Goal: Transaction & Acquisition: Purchase product/service

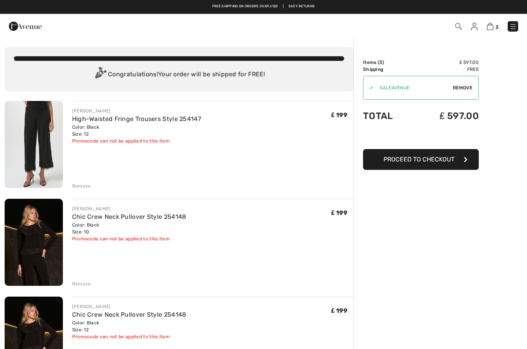
click at [511, 27] on img at bounding box center [513, 27] width 8 height 8
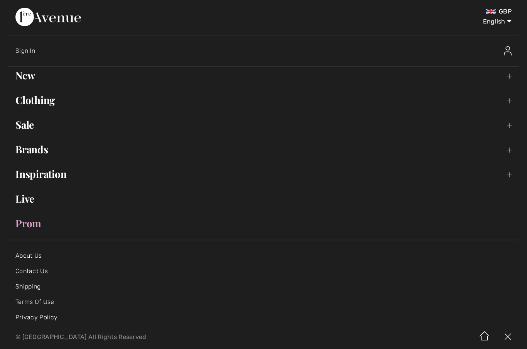
click at [507, 104] on link "Clothing Toggle submenu" at bounding box center [263, 100] width 511 height 17
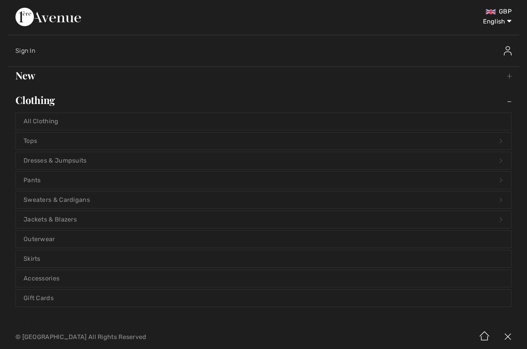
click at [145, 182] on link "Pants Open submenu" at bounding box center [263, 180] width 495 height 17
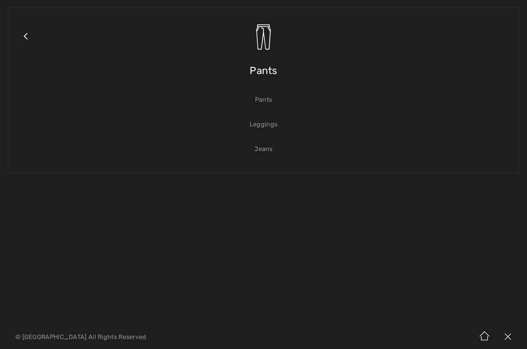
click at [265, 103] on link "Pants" at bounding box center [263, 99] width 495 height 17
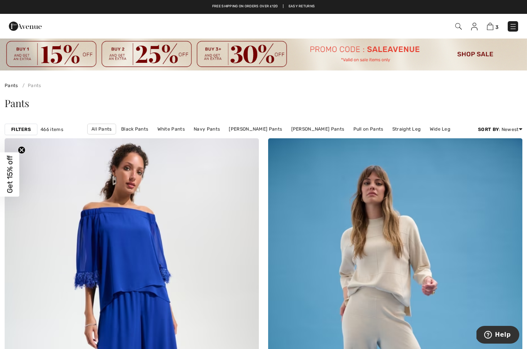
click at [357, 133] on link "Pull on Pants" at bounding box center [368, 129] width 38 height 10
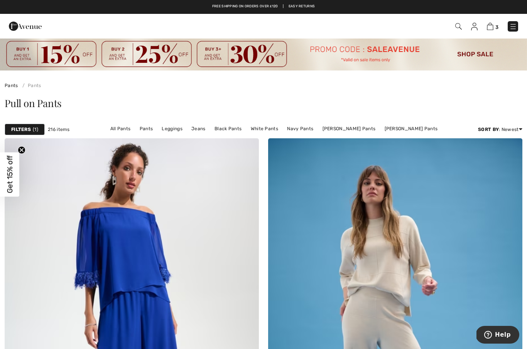
click at [23, 128] on strong "Filters" at bounding box center [21, 129] width 20 height 7
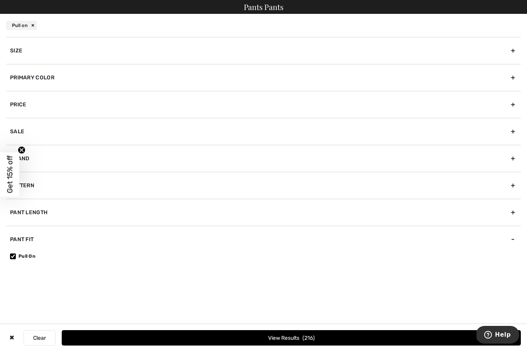
click at [24, 49] on div "Size" at bounding box center [263, 50] width 514 height 27
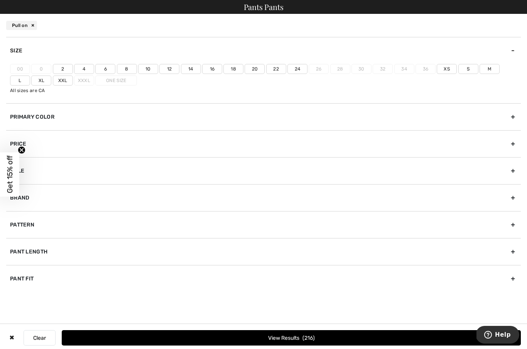
click at [145, 69] on label "10" at bounding box center [148, 69] width 20 height 10
click at [0, 0] on input"] "10" at bounding box center [0, 0] width 0 height 0
click at [170, 70] on label "12" at bounding box center [169, 69] width 20 height 10
click at [0, 0] on input"] "12" at bounding box center [0, 0] width 0 height 0
click at [320, 249] on div "Pant Length" at bounding box center [263, 251] width 514 height 27
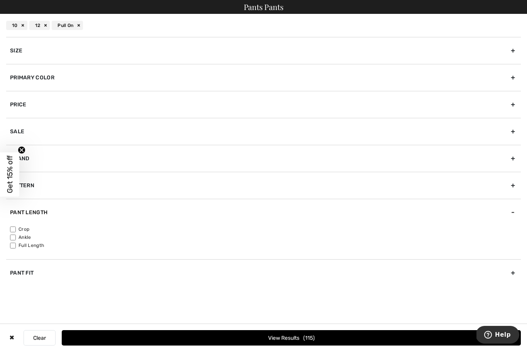
click at [13, 247] on input"] "Full Length" at bounding box center [13, 246] width 6 height 6
checkbox input"] "true"
click at [288, 335] on button "View Results 49" at bounding box center [291, 337] width 459 height 15
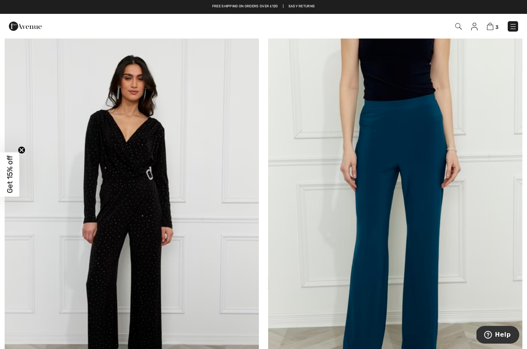
scroll to position [4733, 0]
click at [153, 283] on img at bounding box center [132, 222] width 254 height 381
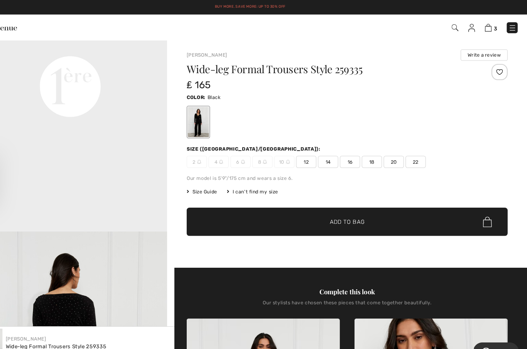
click at [455, 25] on img at bounding box center [458, 26] width 7 height 7
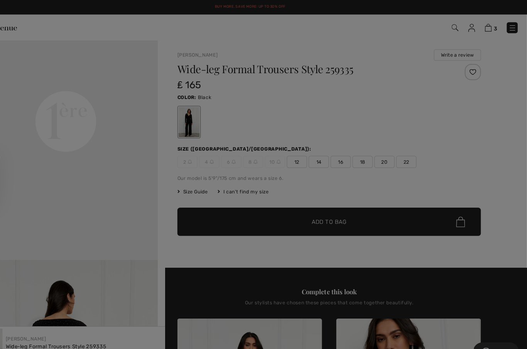
scroll to position [631, 0]
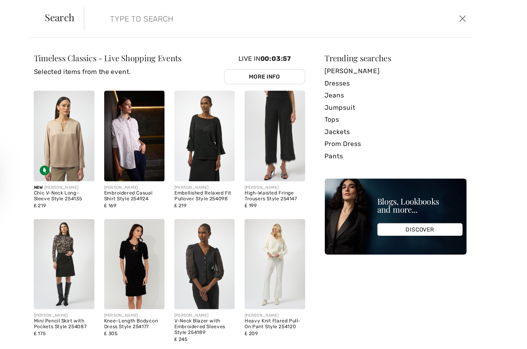
click at [217, 19] on input "search" at bounding box center [249, 17] width 251 height 23
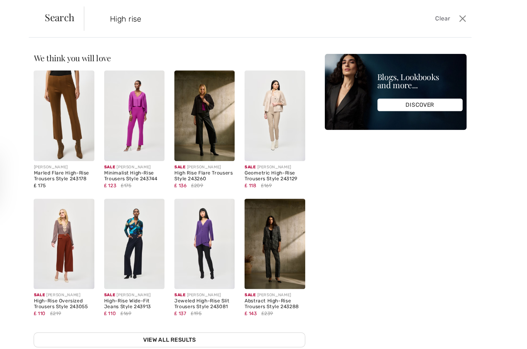
type input "High rise"
click at [484, 113] on div "We think you will love New JOSEPH RIBKOFF Chic V-Neck Long-Sleeve Style 254135 …" at bounding box center [263, 192] width 527 height 313
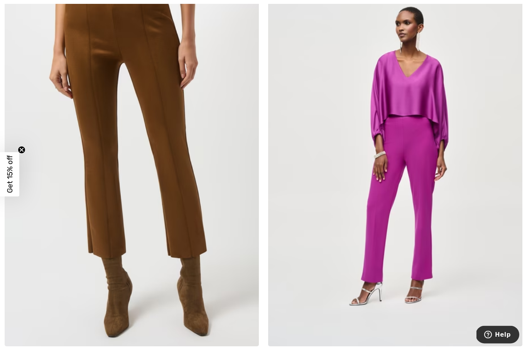
scroll to position [160, 0]
click at [409, 199] on img at bounding box center [395, 155] width 254 height 381
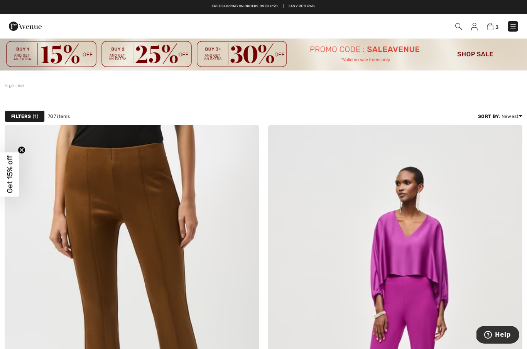
click at [24, 118] on strong "Filters" at bounding box center [21, 116] width 20 height 7
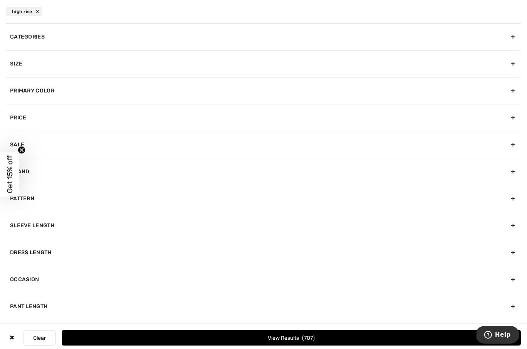
click at [123, 67] on div "Size" at bounding box center [263, 63] width 514 height 27
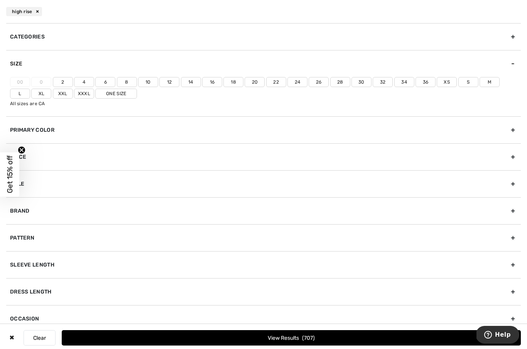
click at [146, 85] on label "10" at bounding box center [148, 82] width 20 height 10
click at [0, 0] on input"] "10" at bounding box center [0, 0] width 0 height 0
click at [165, 84] on label "12" at bounding box center [169, 82] width 20 height 10
click at [0, 0] on input"] "12" at bounding box center [0, 0] width 0 height 0
click at [4, 174] on span "Get 15% off" at bounding box center [9, 175] width 19 height 44
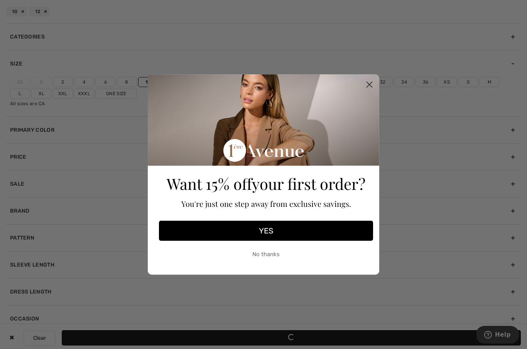
click at [276, 232] on button "YES" at bounding box center [266, 231] width 214 height 20
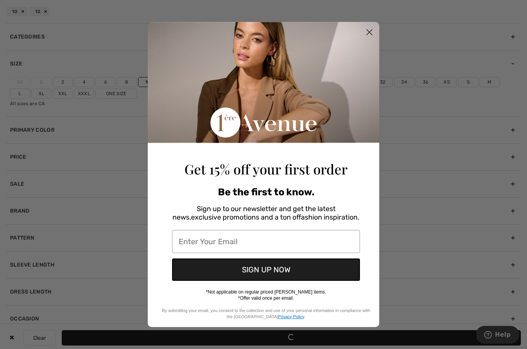
click at [268, 236] on input "Enter Your Email" at bounding box center [266, 241] width 188 height 23
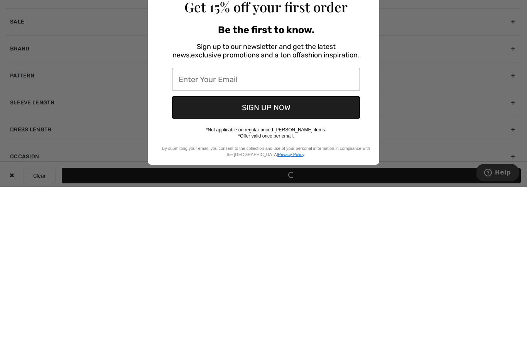
type input "elainebalmer@hotmail.co.uk"
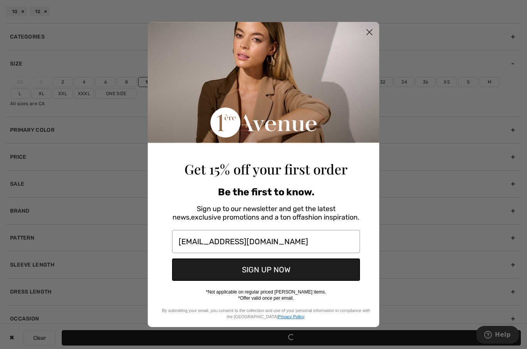
click at [259, 269] on button "SIGN UP NOW" at bounding box center [266, 270] width 188 height 22
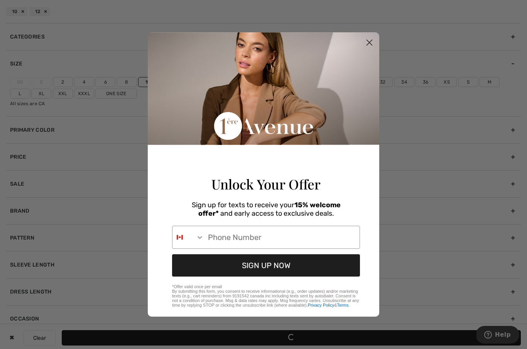
click at [239, 237] on input "Phone Number" at bounding box center [281, 237] width 155 height 22
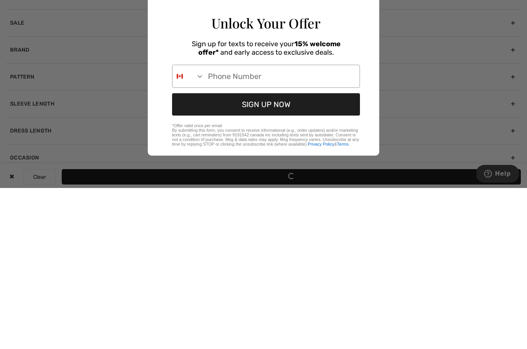
click at [190, 226] on button "Search Countries" at bounding box center [188, 237] width 32 height 22
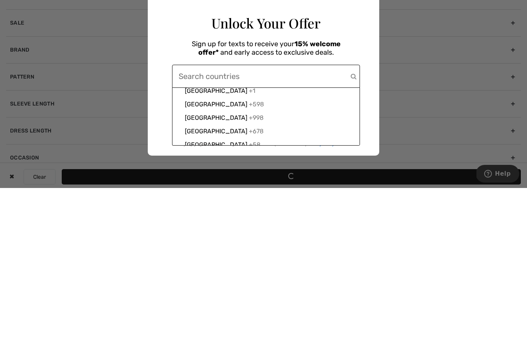
scroll to position [2996, 0]
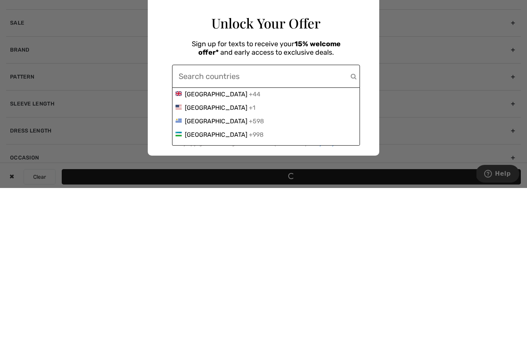
click at [245, 252] on div "United Kingdom +44" at bounding box center [265, 255] width 181 height 7
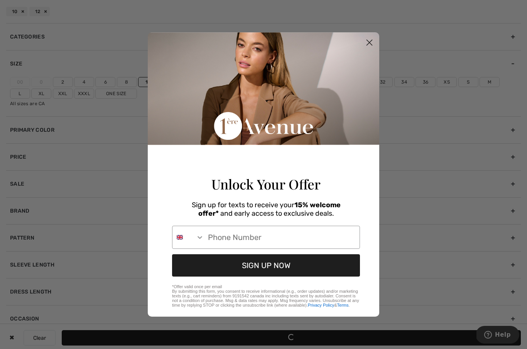
click at [239, 235] on input "Phone Number" at bounding box center [281, 237] width 155 height 22
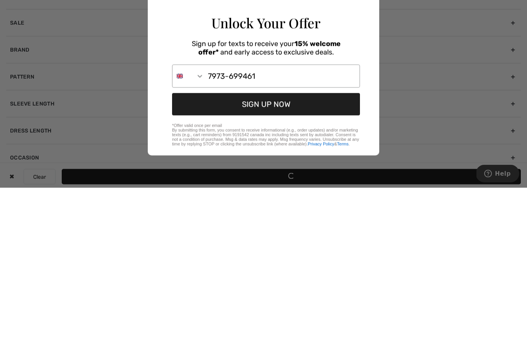
type input "7973-699461"
click at [269, 254] on button "SIGN UP NOW" at bounding box center [266, 265] width 188 height 22
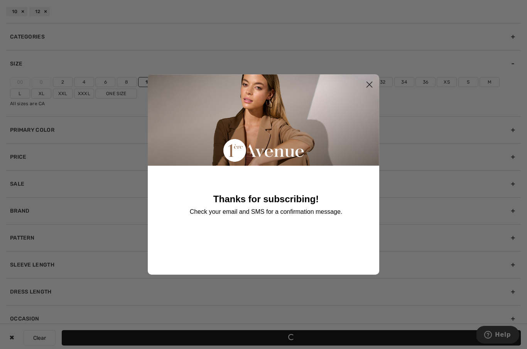
click at [368, 81] on circle "Close dialog" at bounding box center [369, 84] width 13 height 13
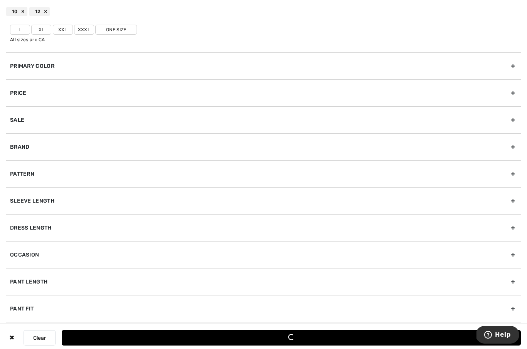
scroll to position [64, 0]
click at [130, 279] on div "Pant Length" at bounding box center [263, 281] width 514 height 27
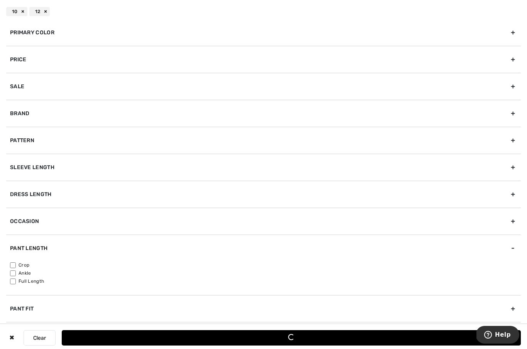
scroll to position [58, 0]
click at [36, 283] on label "Full Length" at bounding box center [265, 281] width 511 height 7
click at [16, 283] on input"] "Full Length" at bounding box center [13, 282] width 6 height 6
checkbox input"] "true"
click at [291, 339] on div "Loading..." at bounding box center [291, 338] width 8 height 8
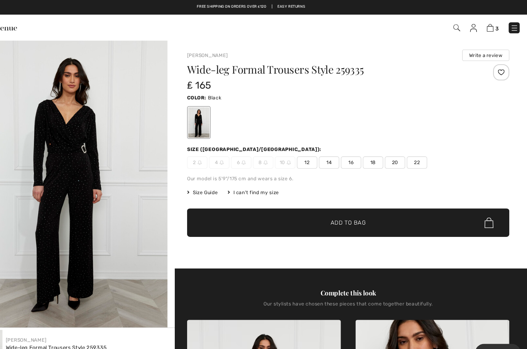
click at [455, 24] on img at bounding box center [458, 26] width 7 height 7
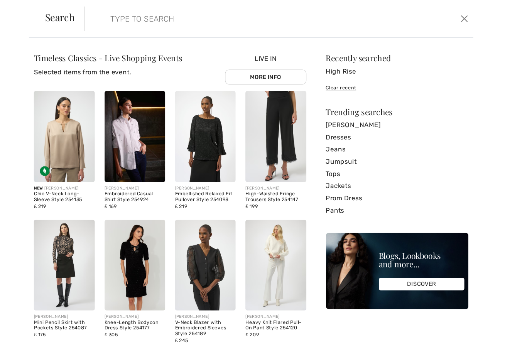
click at [265, 18] on input "search" at bounding box center [249, 17] width 251 height 23
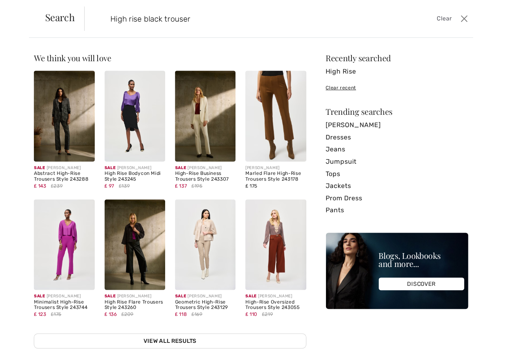
type input "High rise black trouser"
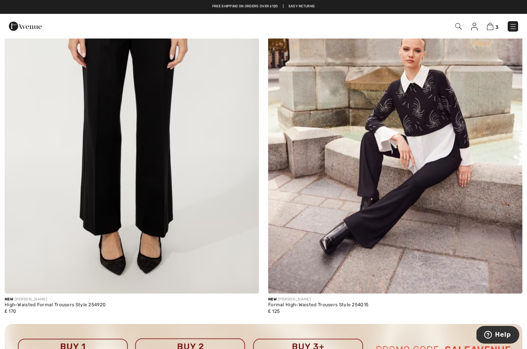
scroll to position [2282, 0]
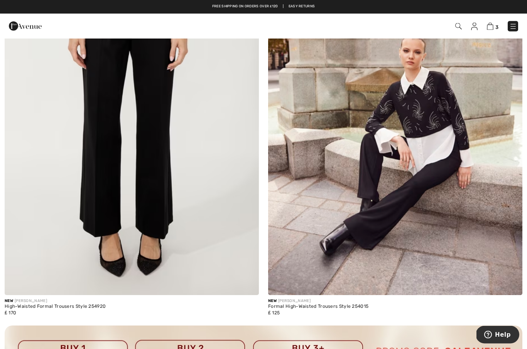
click at [166, 229] on img at bounding box center [132, 105] width 254 height 381
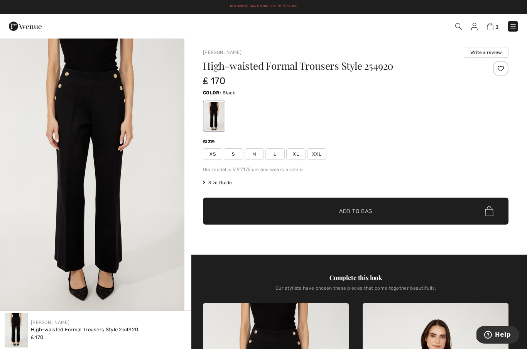
click at [226, 185] on span "Size Guide" at bounding box center [217, 182] width 29 height 7
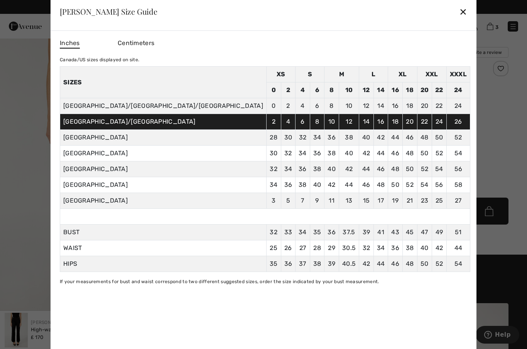
click at [459, 13] on div "✕" at bounding box center [463, 11] width 8 height 16
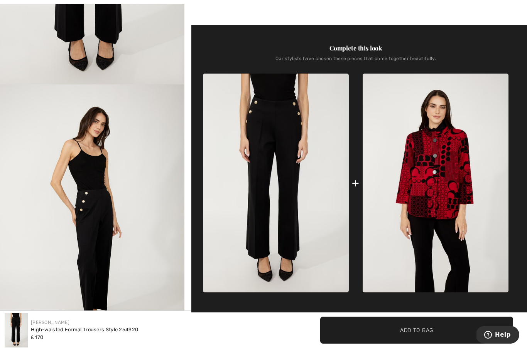
scroll to position [256, 0]
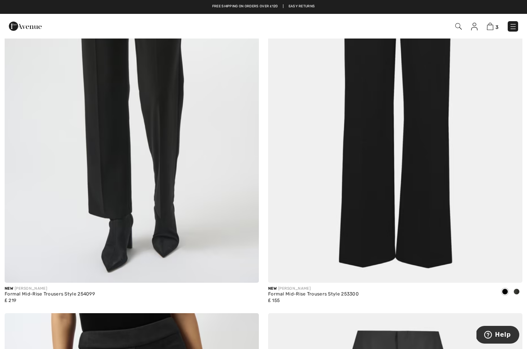
scroll to position [3197, 0]
click at [427, 160] on img at bounding box center [395, 92] width 254 height 381
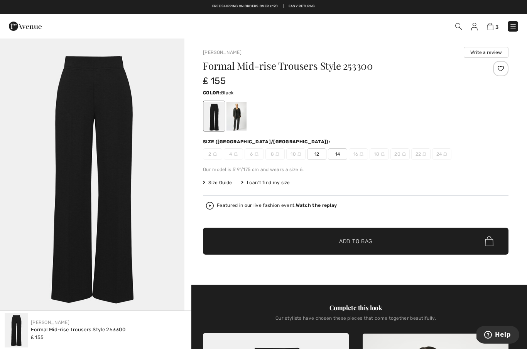
click at [313, 156] on span "12" at bounding box center [316, 154] width 19 height 12
click at [300, 239] on span "✔ Added to Bag Add to Bag" at bounding box center [355, 241] width 305 height 27
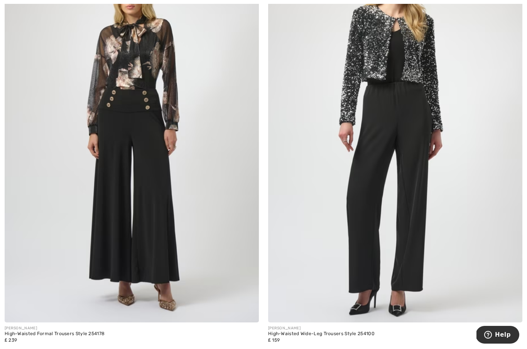
scroll to position [6585, 0]
click at [408, 178] on img at bounding box center [395, 131] width 254 height 381
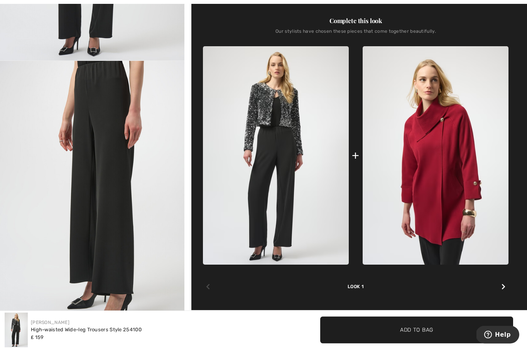
scroll to position [254, 0]
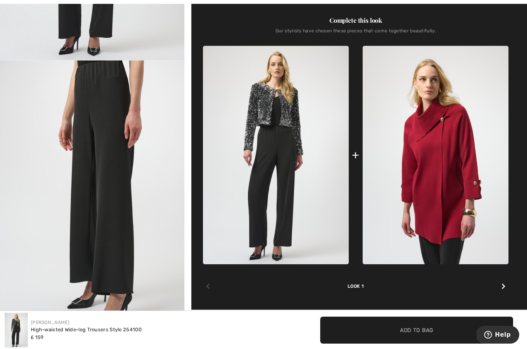
click at [124, 256] on img "2 / 4" at bounding box center [92, 199] width 184 height 276
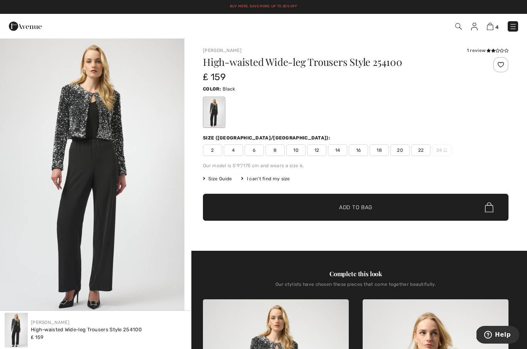
click at [294, 147] on span "10" at bounding box center [295, 151] width 19 height 12
click at [324, 212] on span "✔ Added to Bag Add to Bag" at bounding box center [355, 207] width 305 height 27
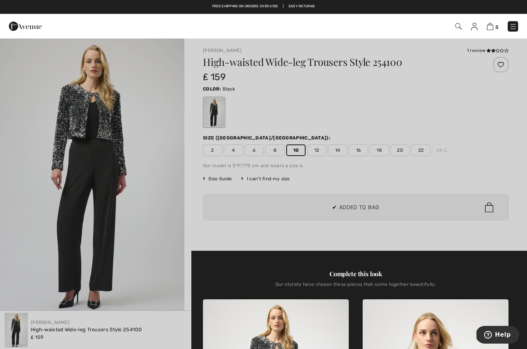
click at [317, 148] on div at bounding box center [263, 174] width 527 height 349
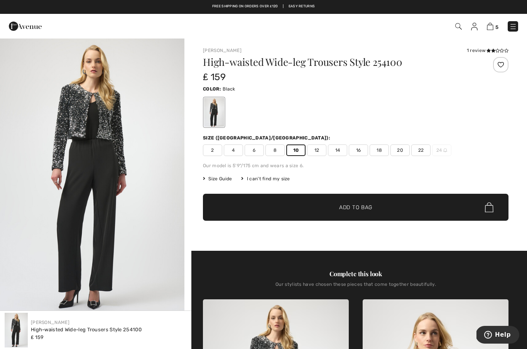
click at [316, 152] on span "12" at bounding box center [316, 151] width 19 height 12
click at [335, 209] on span "✔ Added to Bag" at bounding box center [343, 208] width 47 height 8
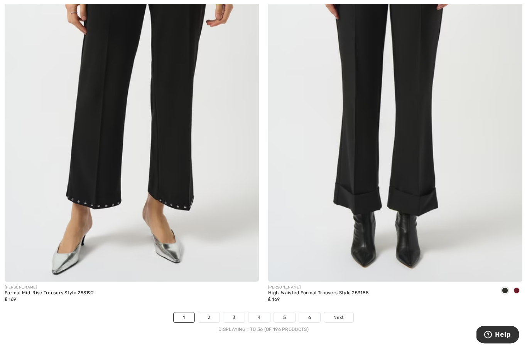
scroll to position [7469, 0]
click at [342, 314] on span "Next" at bounding box center [338, 317] width 10 height 7
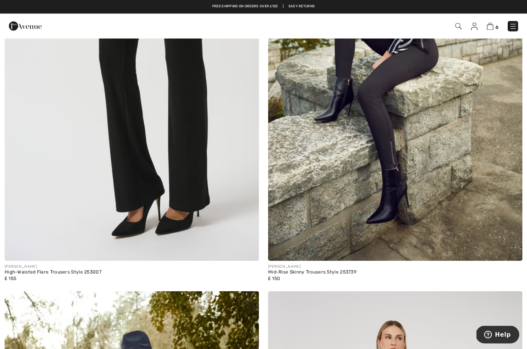
scroll to position [1082, 0]
click at [179, 210] on img at bounding box center [132, 70] width 254 height 381
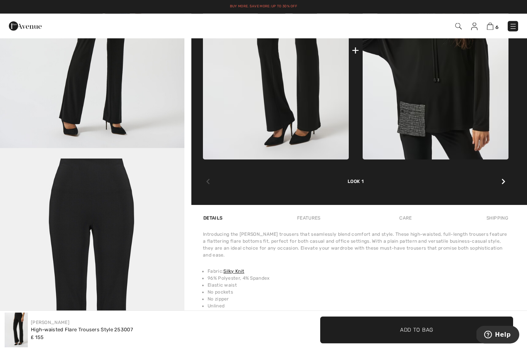
scroll to position [357, 0]
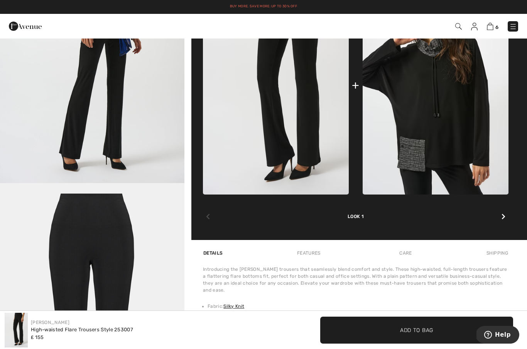
click at [508, 211] on div "Complete this look Our stylists have chosen these pieces that come together bea…" at bounding box center [355, 84] width 305 height 313
click at [503, 214] on icon at bounding box center [503, 217] width 4 height 6
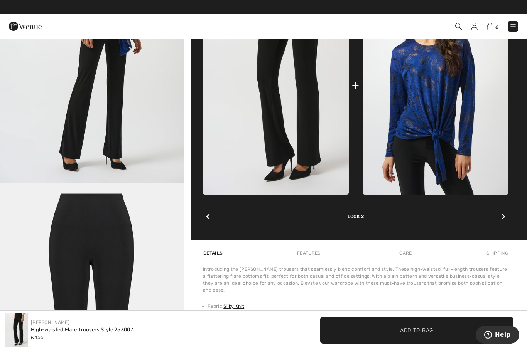
click at [505, 218] on div at bounding box center [503, 216] width 10 height 15
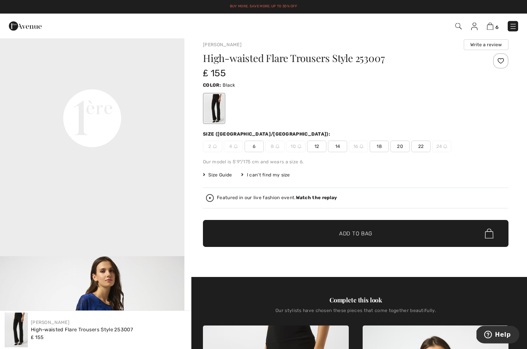
scroll to position [0, 0]
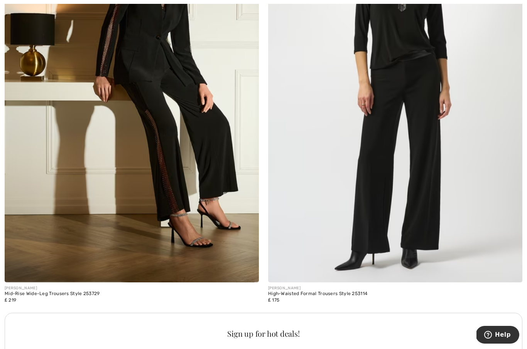
scroll to position [2295, 0]
click at [394, 173] on img at bounding box center [395, 91] width 254 height 381
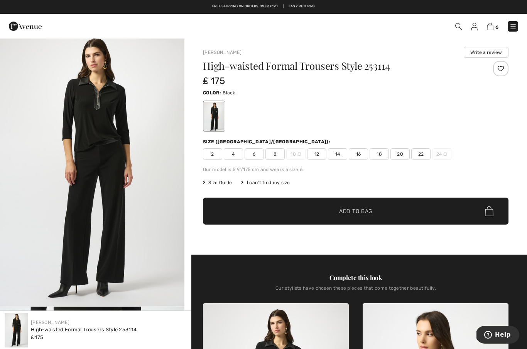
scroll to position [7, 0]
click at [492, 29] on img at bounding box center [490, 26] width 7 height 7
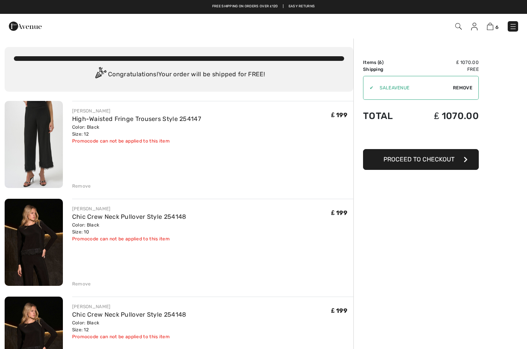
click at [79, 188] on div "Remove" at bounding box center [81, 186] width 19 height 7
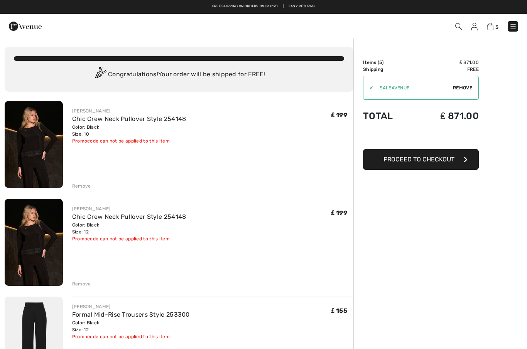
click at [83, 283] on div "Remove" at bounding box center [81, 284] width 19 height 7
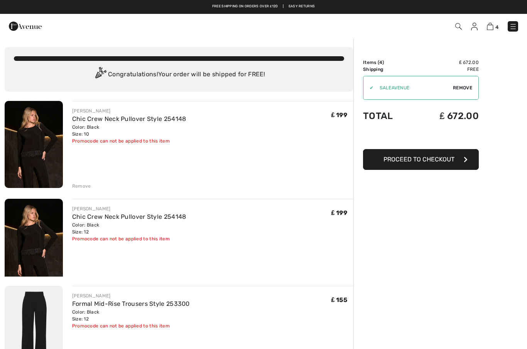
click at [84, 188] on div "Remove" at bounding box center [81, 186] width 19 height 7
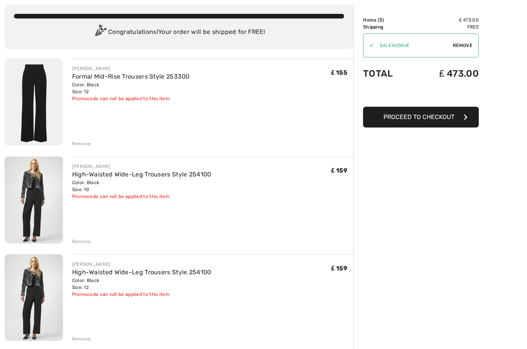
scroll to position [43, 0]
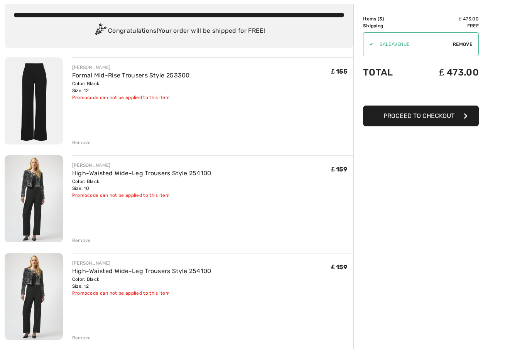
click at [79, 148] on div "JOSEPH RIBKOFF Formal Mid-Rise Trousers Style 253300 Color: Black Size: 12 Fina…" at bounding box center [179, 281] width 349 height 447
click at [88, 145] on div "Remove" at bounding box center [81, 143] width 19 height 7
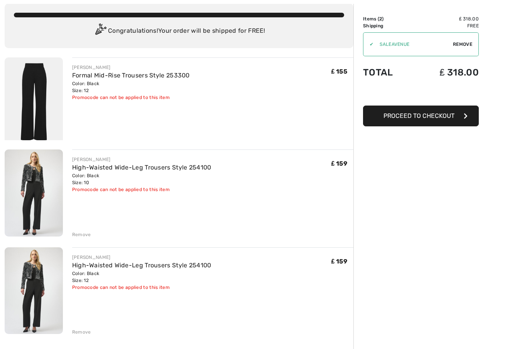
click at [40, 248] on img at bounding box center [34, 291] width 58 height 87
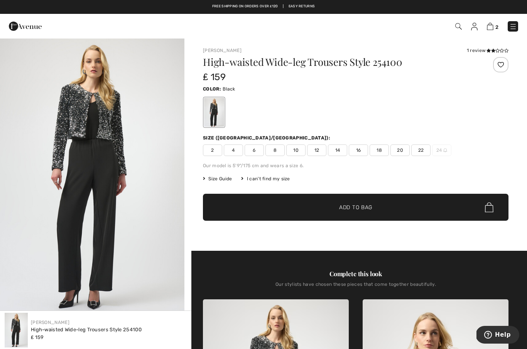
click at [492, 26] on img at bounding box center [490, 26] width 7 height 7
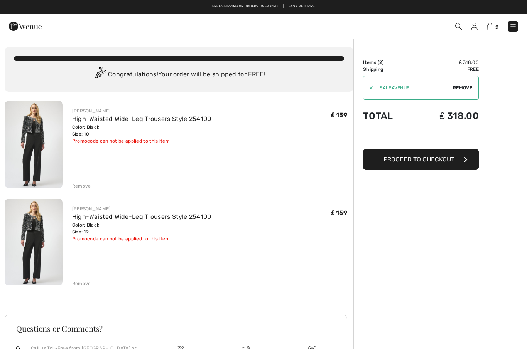
click at [512, 28] on img at bounding box center [513, 27] width 8 height 8
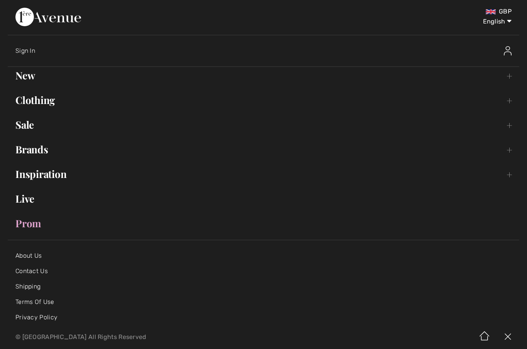
click at [503, 100] on link "Clothing Toggle submenu" at bounding box center [263, 100] width 511 height 17
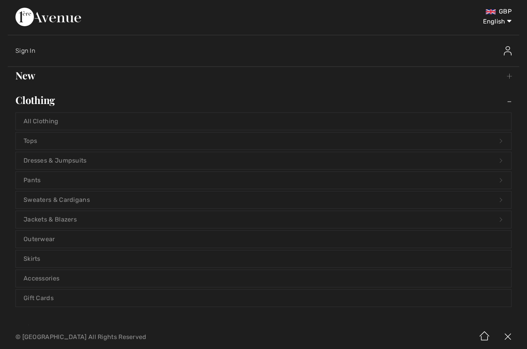
click at [29, 179] on link "Pants Open submenu" at bounding box center [263, 180] width 495 height 17
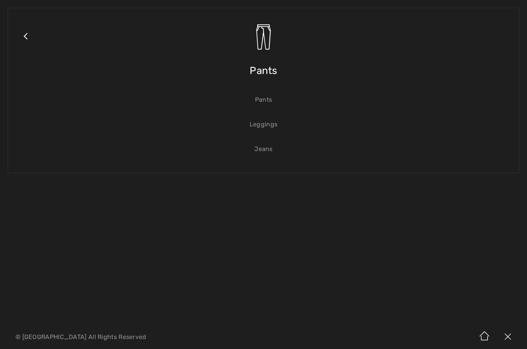
click at [263, 99] on link "Pants" at bounding box center [263, 99] width 495 height 17
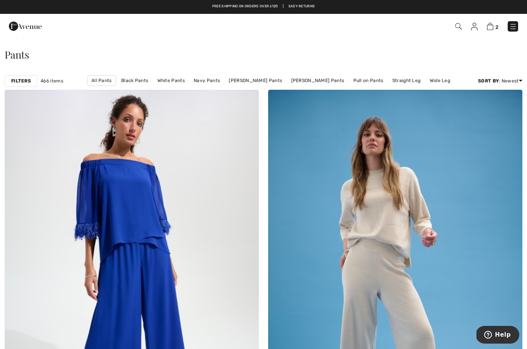
scroll to position [29, 0]
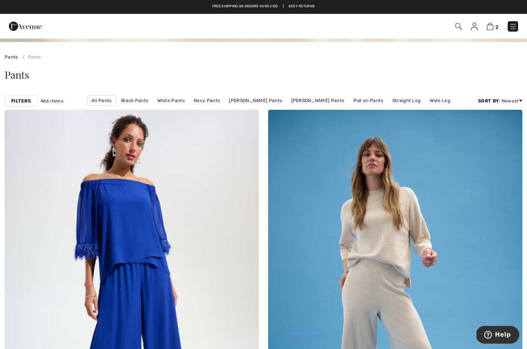
click at [183, 97] on link "White Pants" at bounding box center [170, 101] width 35 height 10
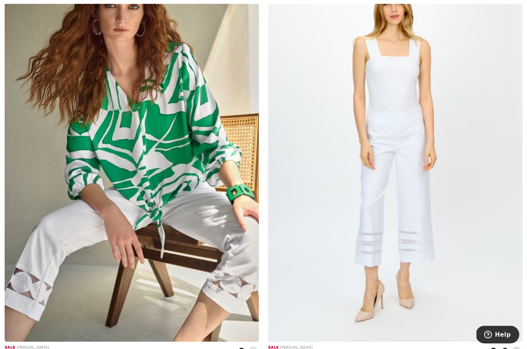
scroll to position [3139, 0]
click at [368, 251] on img at bounding box center [395, 151] width 254 height 381
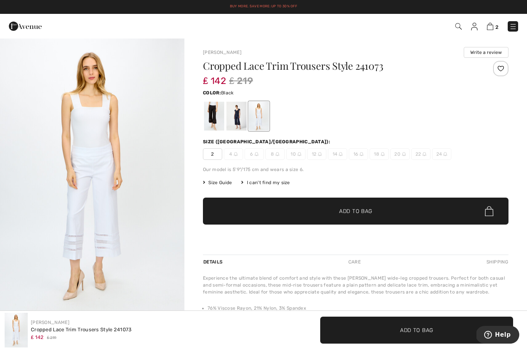
click at [212, 120] on div at bounding box center [214, 116] width 20 height 29
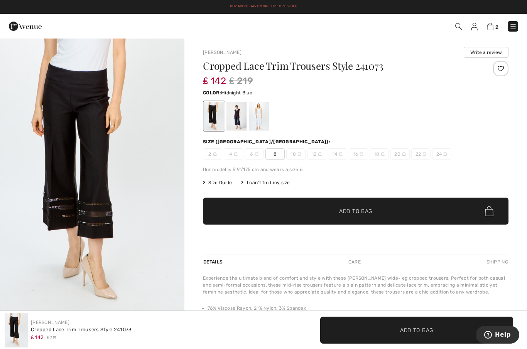
click at [231, 121] on div at bounding box center [236, 116] width 20 height 29
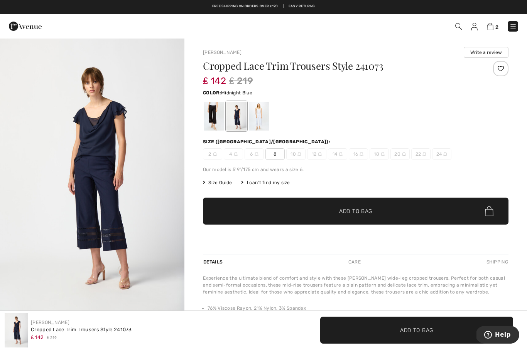
click at [256, 118] on div at bounding box center [259, 116] width 20 height 29
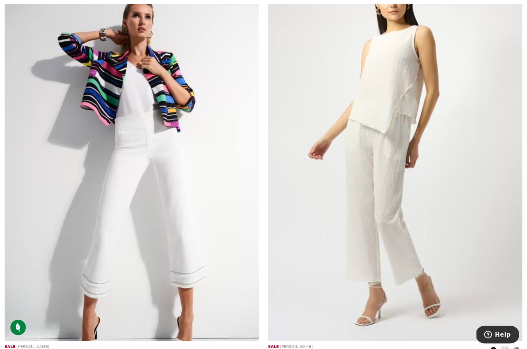
scroll to position [1413, 0]
click at [111, 226] on img at bounding box center [132, 150] width 254 height 381
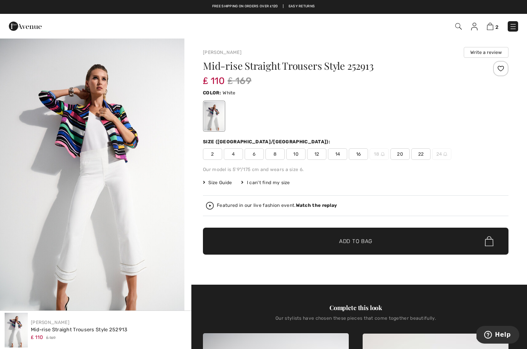
click at [297, 150] on span "10" at bounding box center [295, 154] width 19 height 12
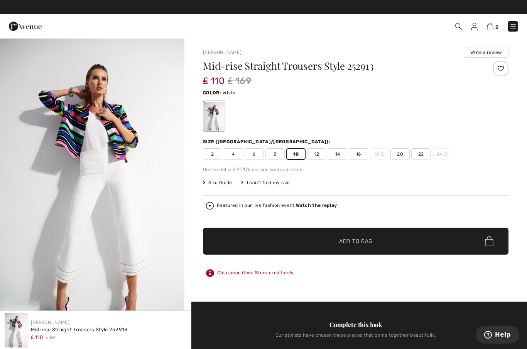
click at [323, 240] on span "✔ Added to Bag" at bounding box center [343, 242] width 47 height 8
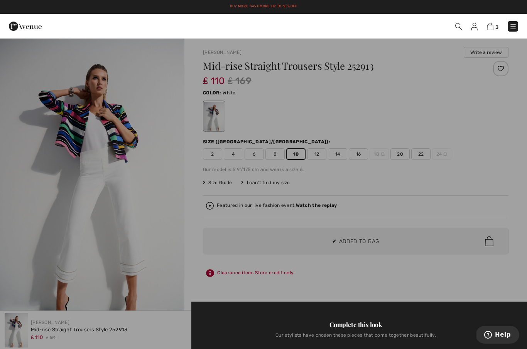
click at [314, 155] on div at bounding box center [263, 174] width 527 height 349
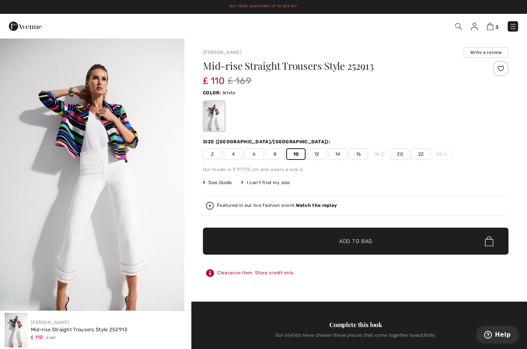
click at [317, 154] on span "12" at bounding box center [316, 154] width 19 height 12
click at [329, 241] on span "✔ Added to Bag" at bounding box center [343, 242] width 47 height 8
click at [516, 27] on img at bounding box center [513, 27] width 8 height 8
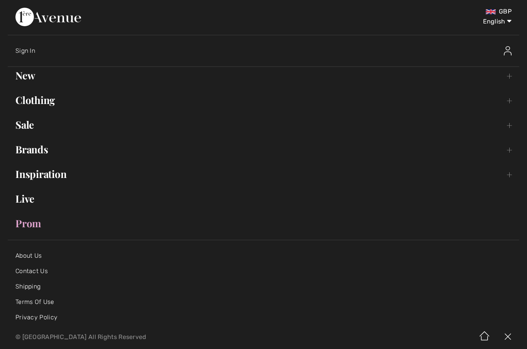
click at [38, 100] on link "Clothing Toggle submenu" at bounding box center [263, 100] width 511 height 17
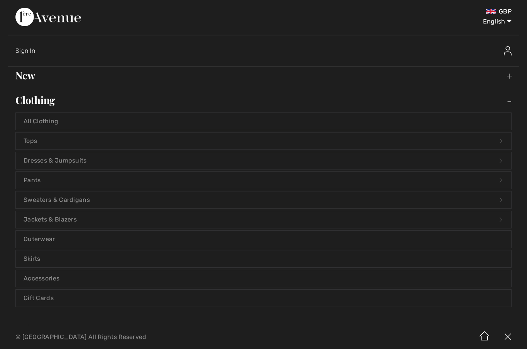
click at [26, 144] on link "Tops Open submenu" at bounding box center [263, 141] width 495 height 17
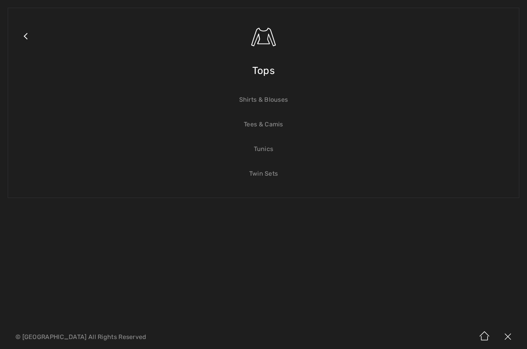
click at [249, 125] on link "Tees & Camis" at bounding box center [263, 124] width 495 height 17
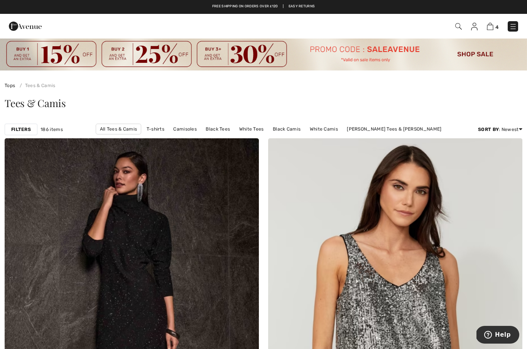
click at [32, 127] on div "Filters" at bounding box center [21, 130] width 33 height 12
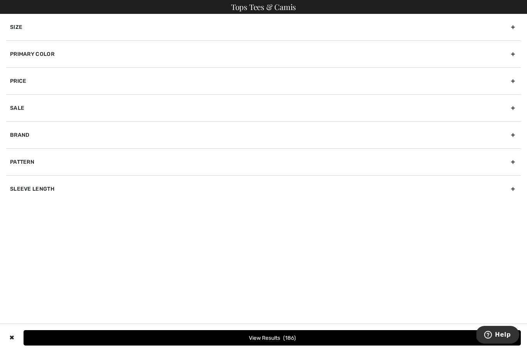
click at [29, 54] on div "Primary Color" at bounding box center [263, 53] width 514 height 27
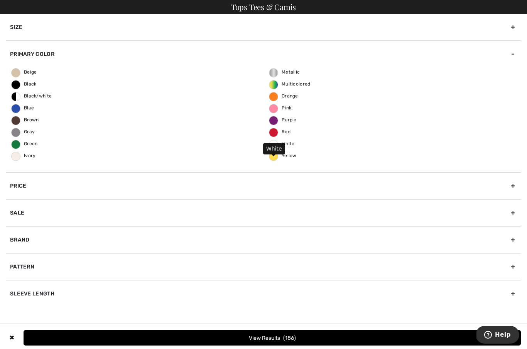
click at [273, 145] on span "White" at bounding box center [281, 143] width 25 height 5
click at [0, 0] on input "White" at bounding box center [0, 0] width 0 height 0
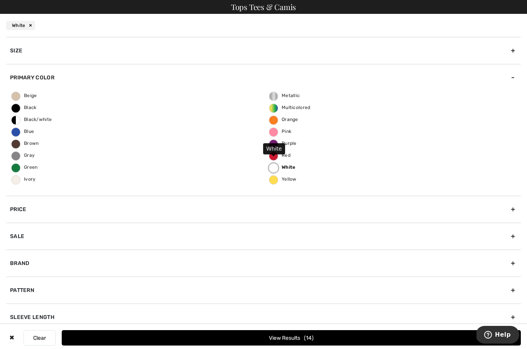
click at [269, 337] on button "View Results 14" at bounding box center [291, 337] width 459 height 15
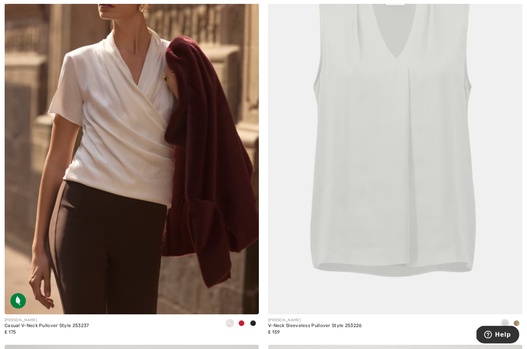
scroll to position [617, 0]
click at [341, 238] on img at bounding box center [395, 124] width 254 height 381
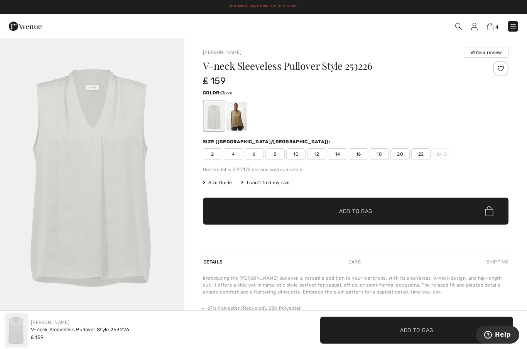
click at [235, 118] on div at bounding box center [236, 116] width 20 height 29
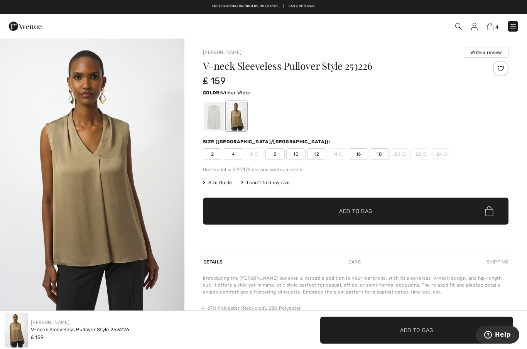
click at [212, 120] on div at bounding box center [214, 116] width 20 height 29
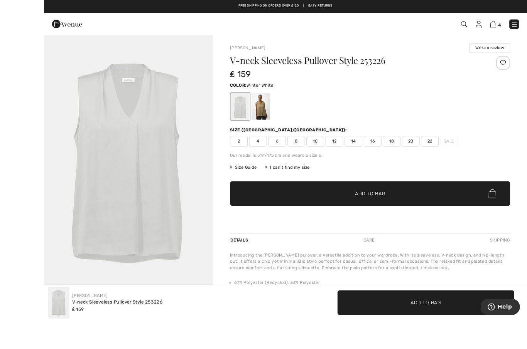
scroll to position [4, 0]
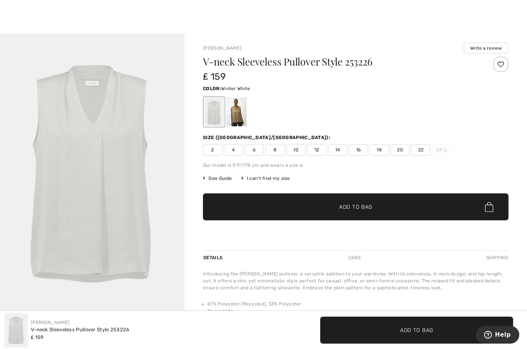
click at [191, 184] on div "[PERSON_NAME] Write a review V-neck Sleeveless Pullover Style 253226 ₤ 159 Colo…" at bounding box center [355, 239] width 342 height 411
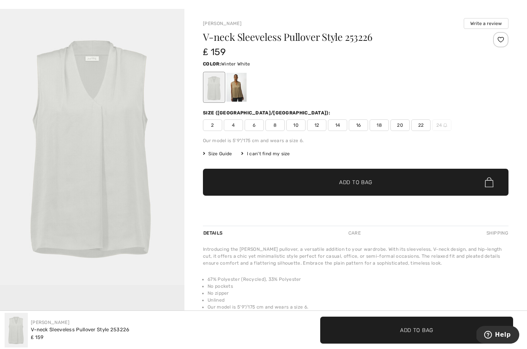
scroll to position [31, 0]
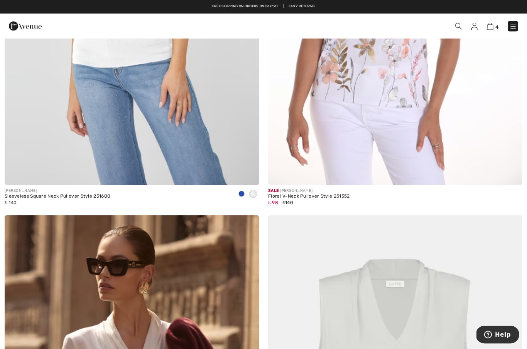
scroll to position [326, 0]
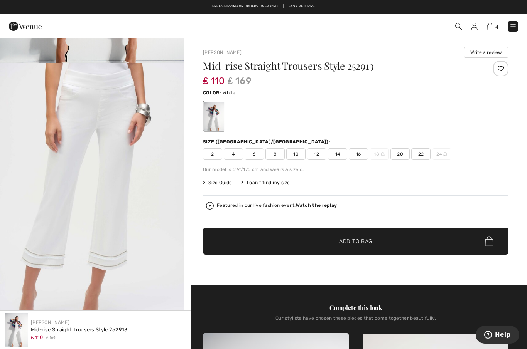
scroll to position [252, 0]
click at [67, 145] on img "2 / 7" at bounding box center [92, 200] width 184 height 276
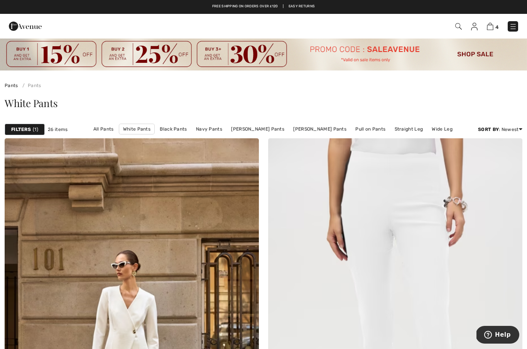
click at [511, 27] on img at bounding box center [513, 27] width 8 height 8
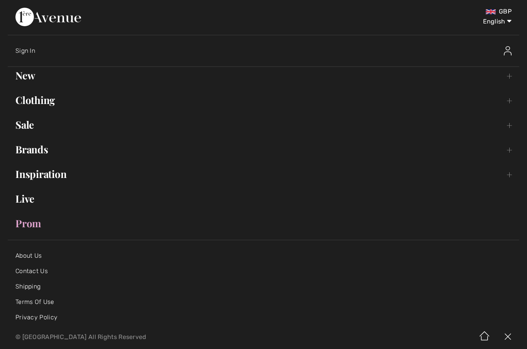
click at [506, 105] on link "Clothing Toggle submenu" at bounding box center [263, 100] width 511 height 17
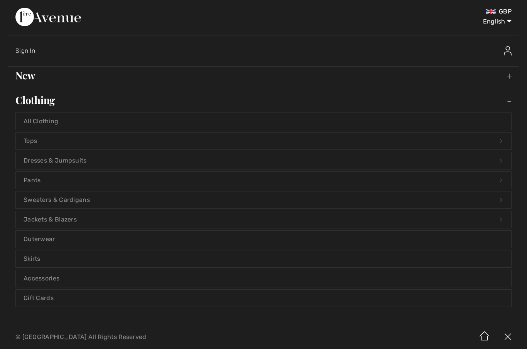
click at [34, 121] on link "All Clothing" at bounding box center [263, 121] width 495 height 17
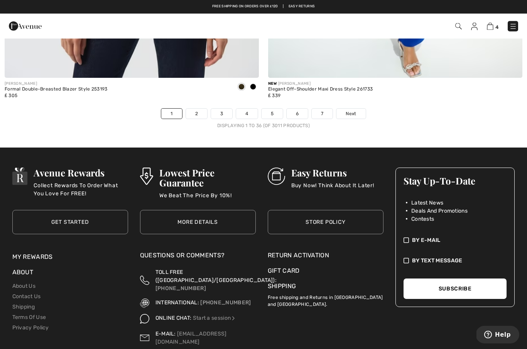
scroll to position [7609, 0]
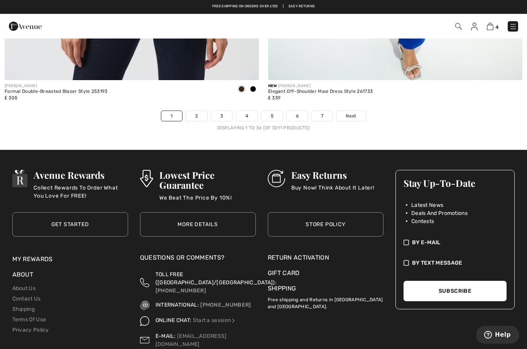
click at [194, 111] on link "2" at bounding box center [196, 116] width 21 height 10
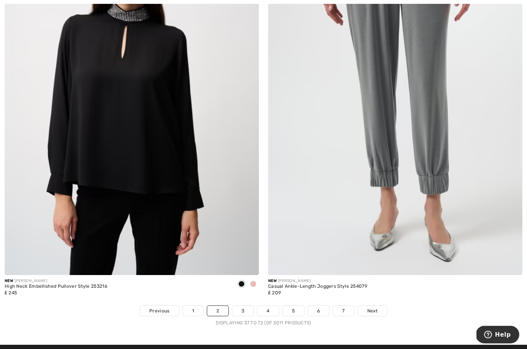
scroll to position [7448, 0]
click at [245, 306] on link "3" at bounding box center [242, 311] width 21 height 10
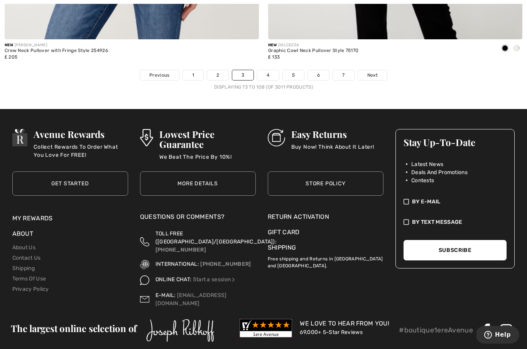
scroll to position [7704, 0]
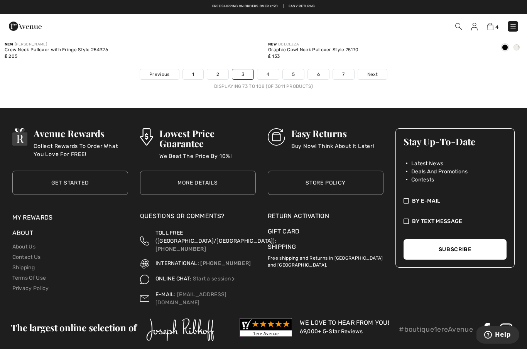
click at [266, 69] on link "4" at bounding box center [267, 74] width 21 height 10
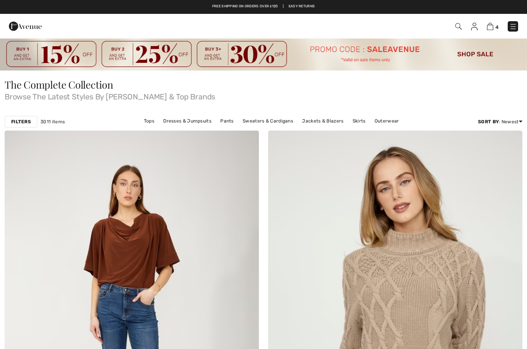
checkbox input "true"
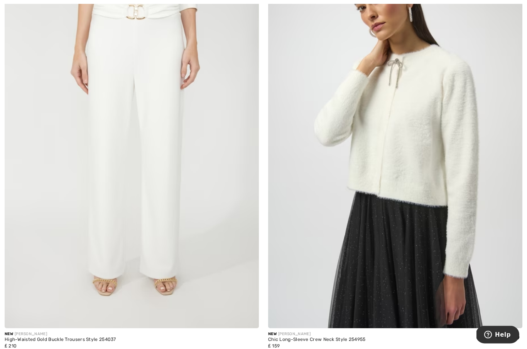
scroll to position [595, 0]
click at [150, 180] on img at bounding box center [132, 138] width 254 height 381
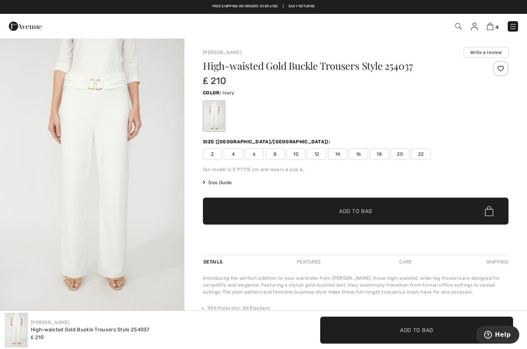
click at [129, 172] on img "1 / 4" at bounding box center [92, 176] width 184 height 276
click at [489, 29] on img at bounding box center [490, 26] width 7 height 7
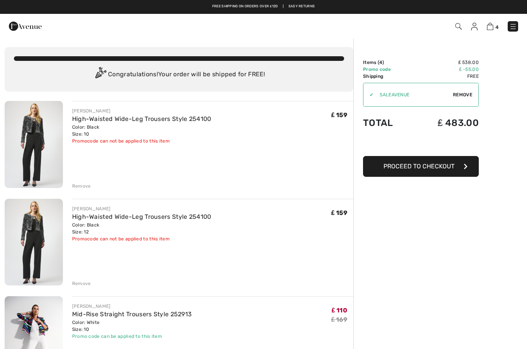
click at [510, 28] on img at bounding box center [513, 27] width 8 height 8
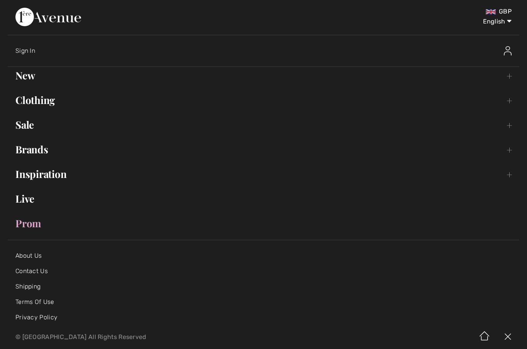
click at [28, 106] on link "Clothing Toggle submenu" at bounding box center [263, 100] width 511 height 17
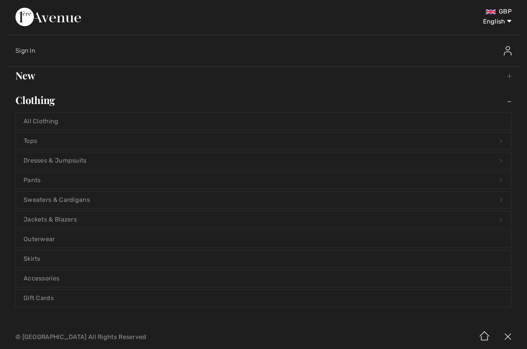
click at [27, 138] on link "Tops Open submenu" at bounding box center [263, 141] width 495 height 17
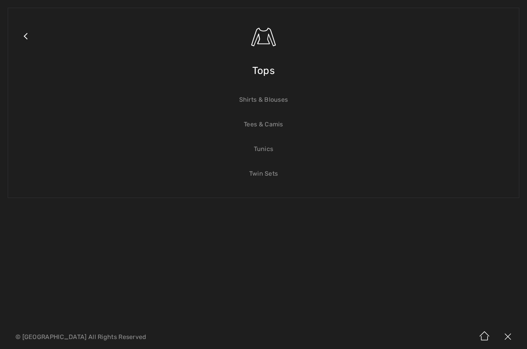
click at [241, 99] on link "Shirts & Blouses" at bounding box center [263, 99] width 495 height 17
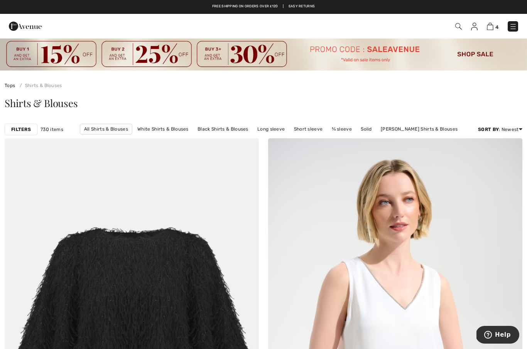
click at [22, 128] on strong "Filters" at bounding box center [21, 129] width 20 height 7
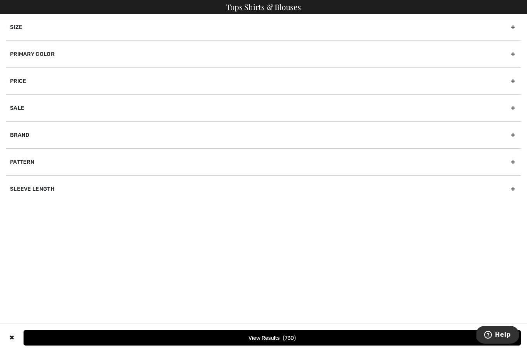
click at [19, 59] on div "Primary Color" at bounding box center [263, 53] width 514 height 27
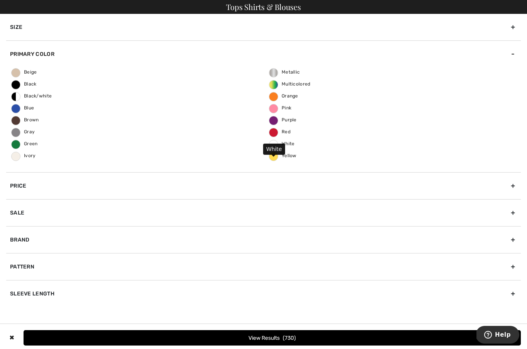
click at [269, 146] on span "White" at bounding box center [281, 143] width 25 height 5
click at [0, 0] on input "White" at bounding box center [0, 0] width 0 height 0
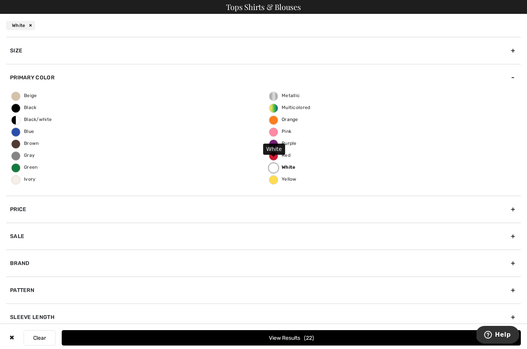
click at [239, 338] on button "View Results 22" at bounding box center [291, 337] width 459 height 15
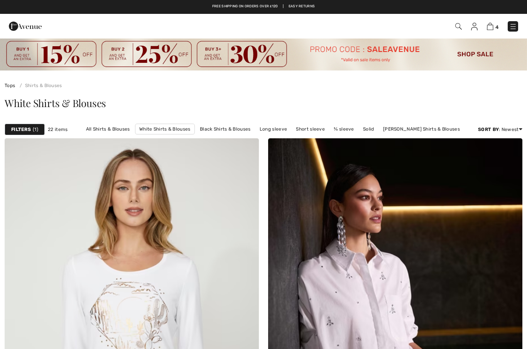
checkbox input "true"
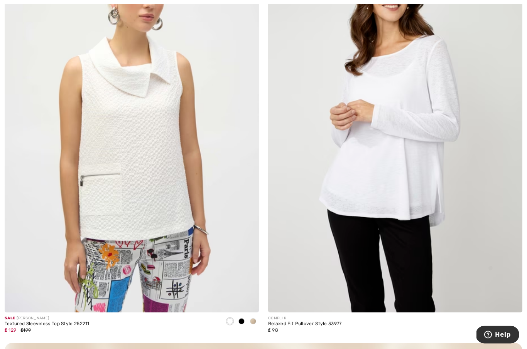
scroll to position [2265, 0]
click at [122, 149] on img at bounding box center [132, 122] width 254 height 381
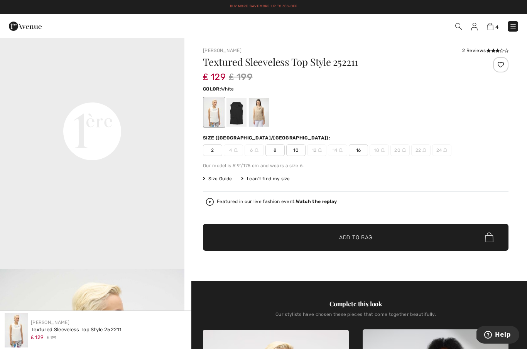
scroll to position [599, 0]
click at [296, 146] on span "10" at bounding box center [295, 151] width 19 height 12
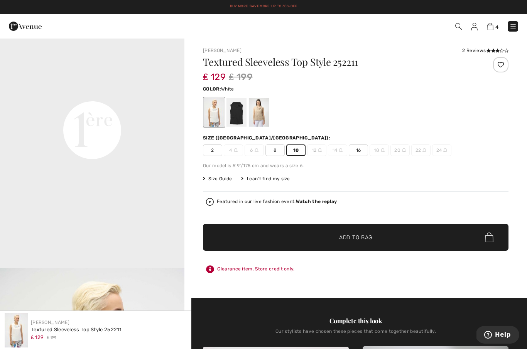
click at [342, 240] on span "Add to Bag" at bounding box center [355, 238] width 33 height 8
click at [492, 28] on img at bounding box center [490, 26] width 7 height 7
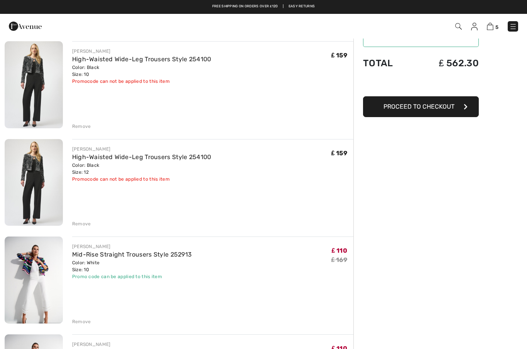
scroll to position [59, 0]
click at [33, 92] on img at bounding box center [34, 85] width 58 height 87
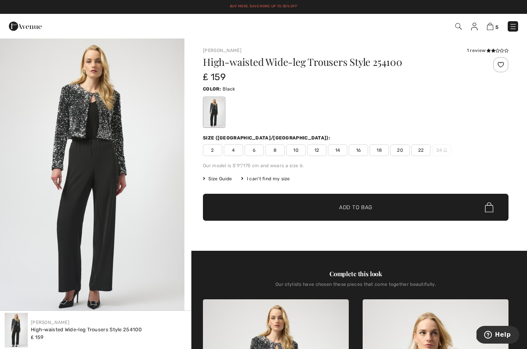
click at [514, 30] on img at bounding box center [513, 27] width 8 height 8
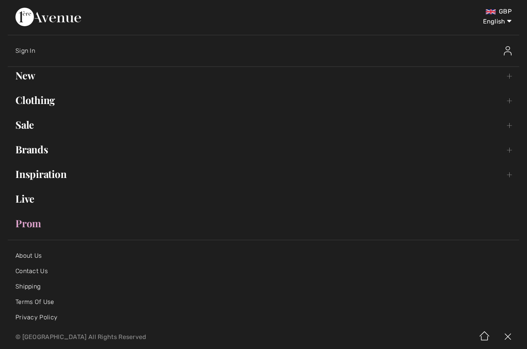
click at [25, 101] on link "Clothing Toggle submenu" at bounding box center [263, 100] width 511 height 17
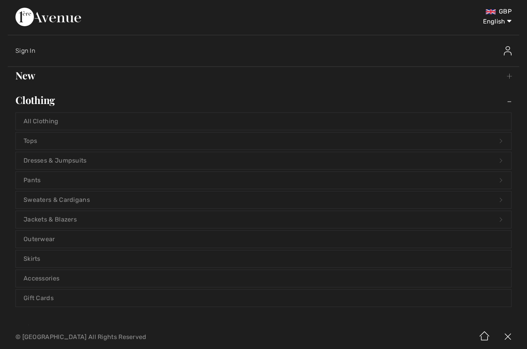
click at [26, 180] on link "Pants Open submenu" at bounding box center [263, 180] width 495 height 17
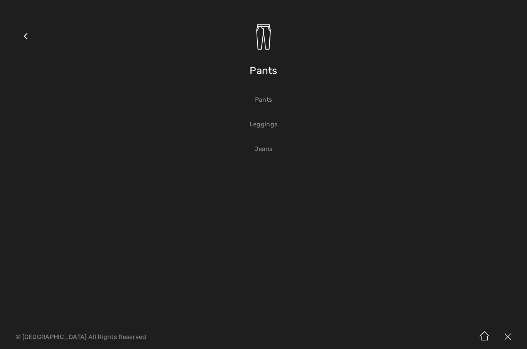
click at [261, 99] on link "Pants" at bounding box center [263, 99] width 495 height 17
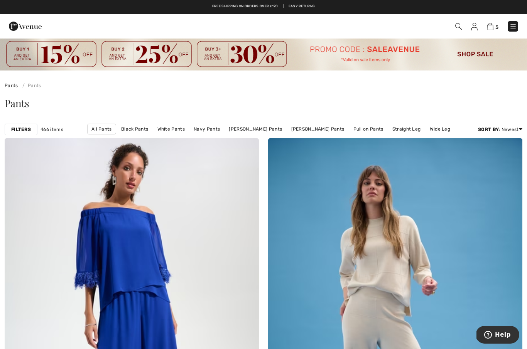
click at [138, 127] on link "Black Pants" at bounding box center [134, 129] width 35 height 10
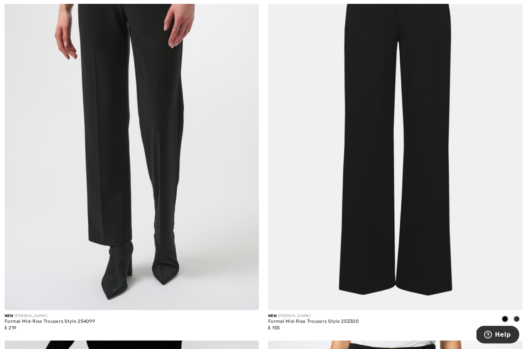
scroll to position [1855, 0]
click at [354, 214] on img at bounding box center [395, 119] width 254 height 381
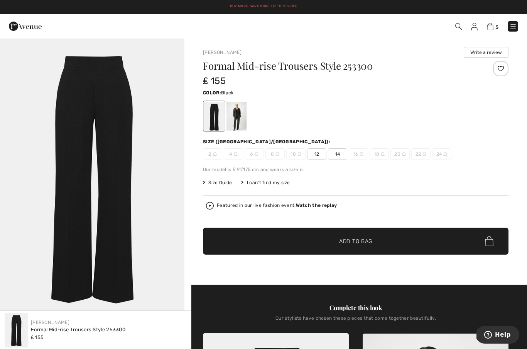
click at [86, 108] on img "1 / 1" at bounding box center [92, 176] width 184 height 276
